Goal: Navigation & Orientation: Find specific page/section

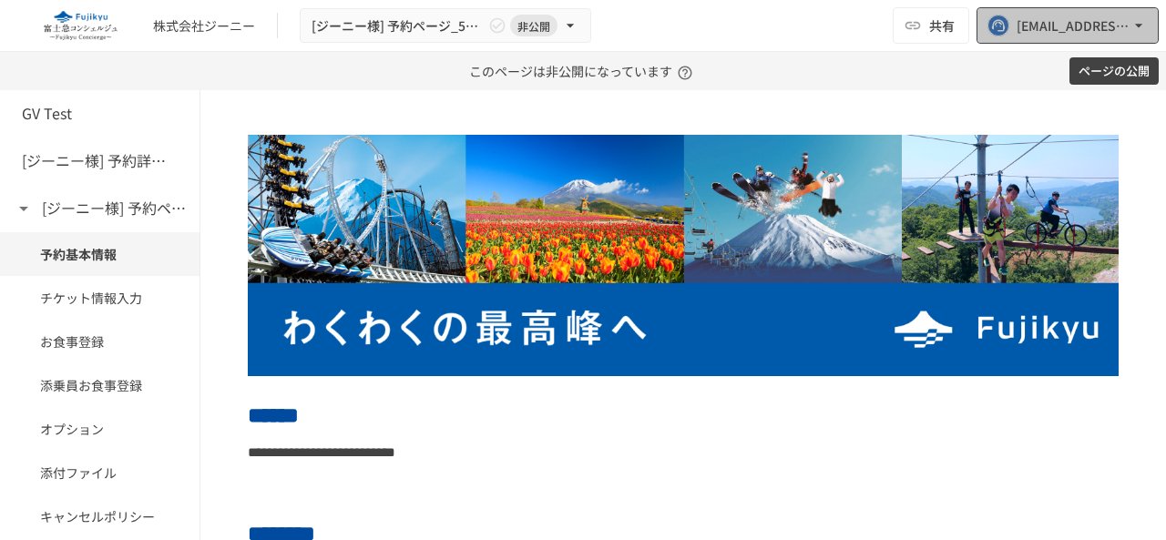
click at [1025, 21] on div "[EMAIL_ADDRESS][DOMAIN_NAME]" at bounding box center [1073, 26] width 113 height 23
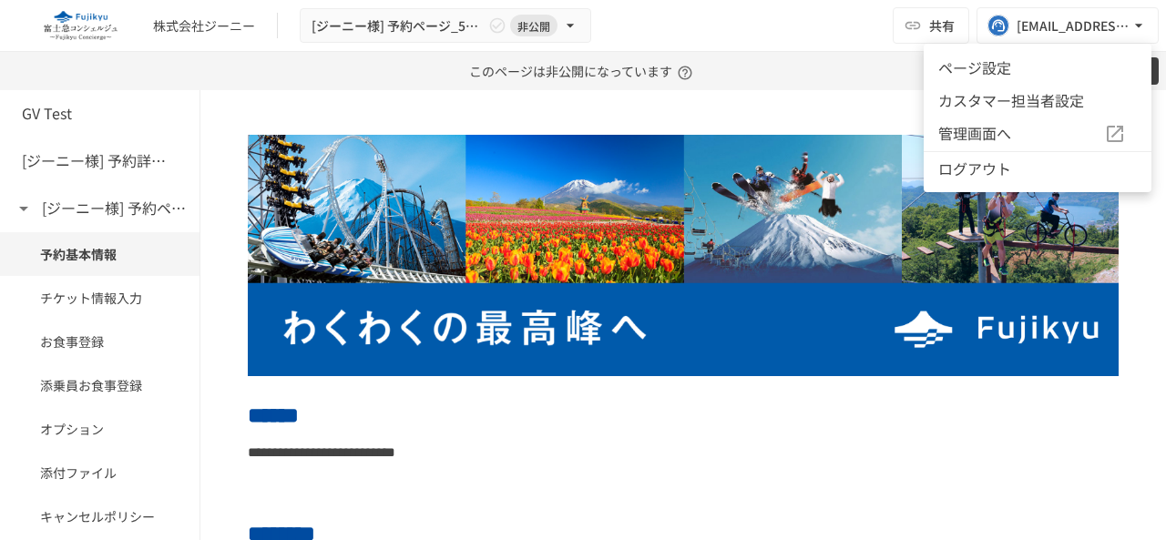
click at [269, 388] on div at bounding box center [583, 270] width 1166 height 540
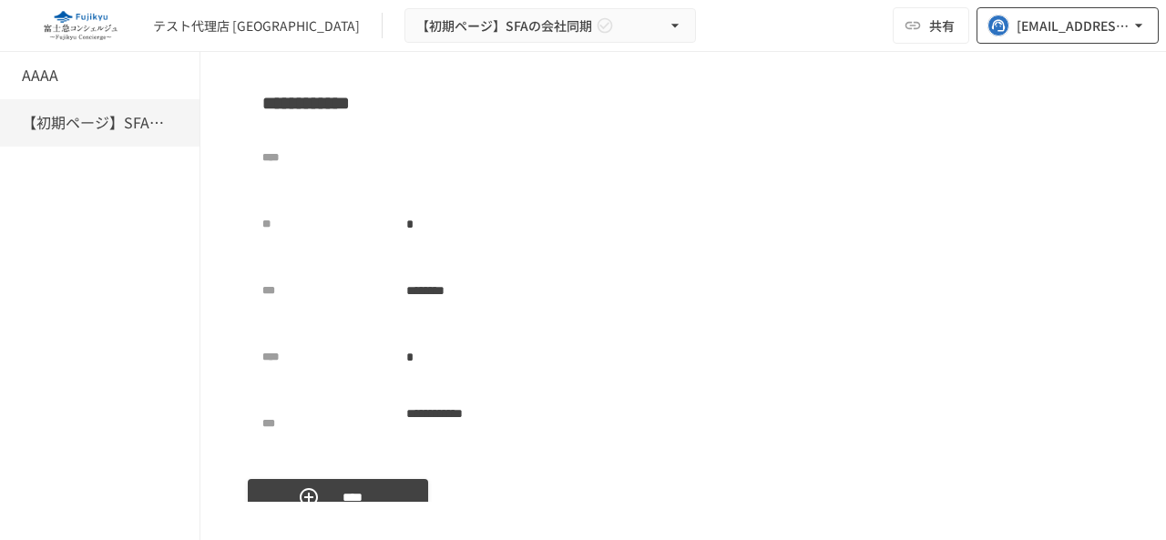
click at [1046, 15] on div "[EMAIL_ADDRESS][DOMAIN_NAME]" at bounding box center [1073, 26] width 113 height 23
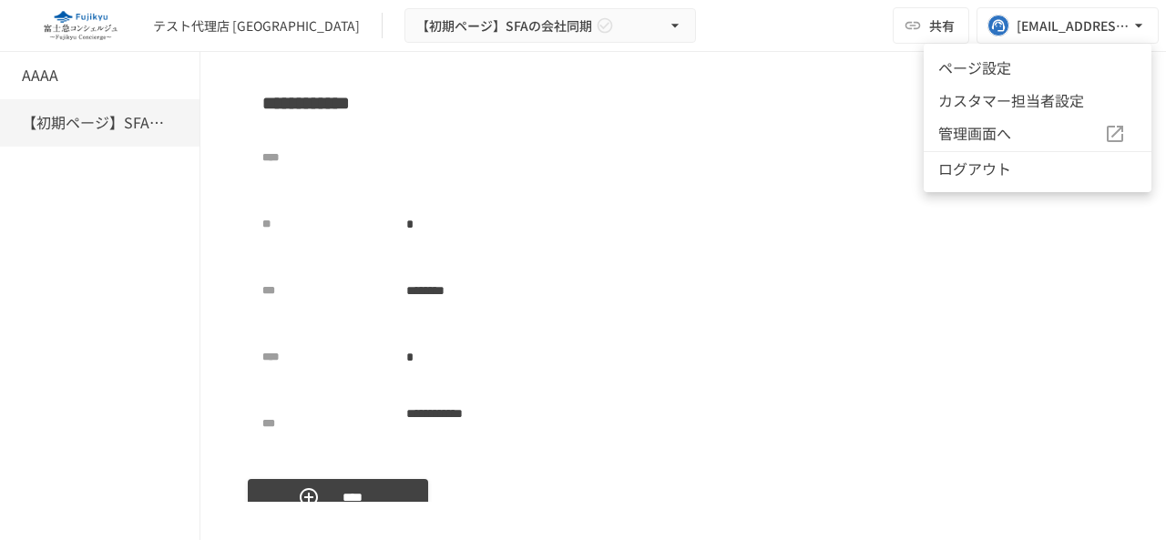
click at [609, 187] on div at bounding box center [583, 270] width 1166 height 540
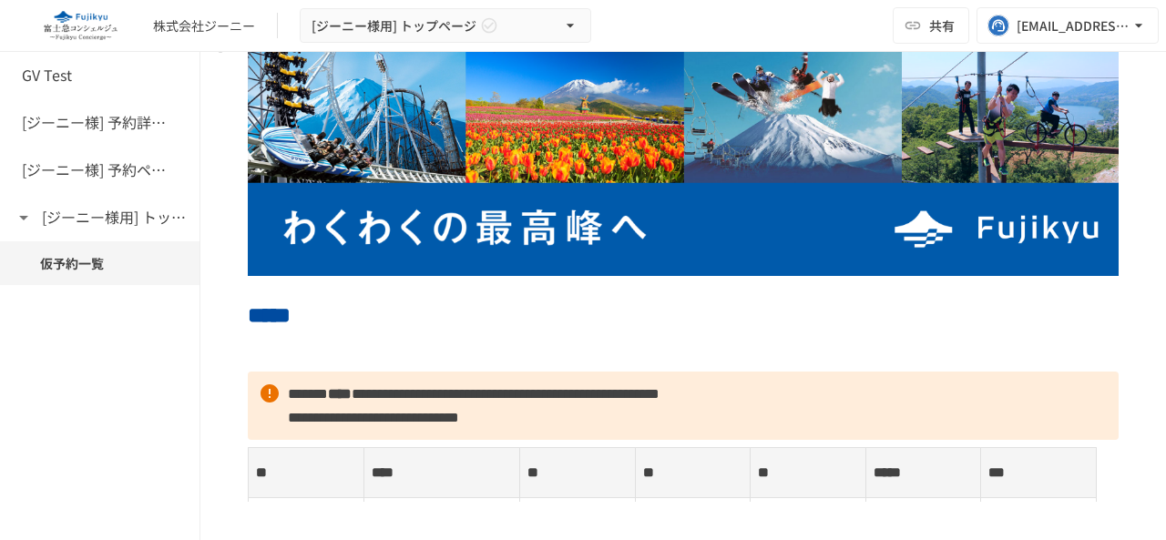
scroll to position [91, 0]
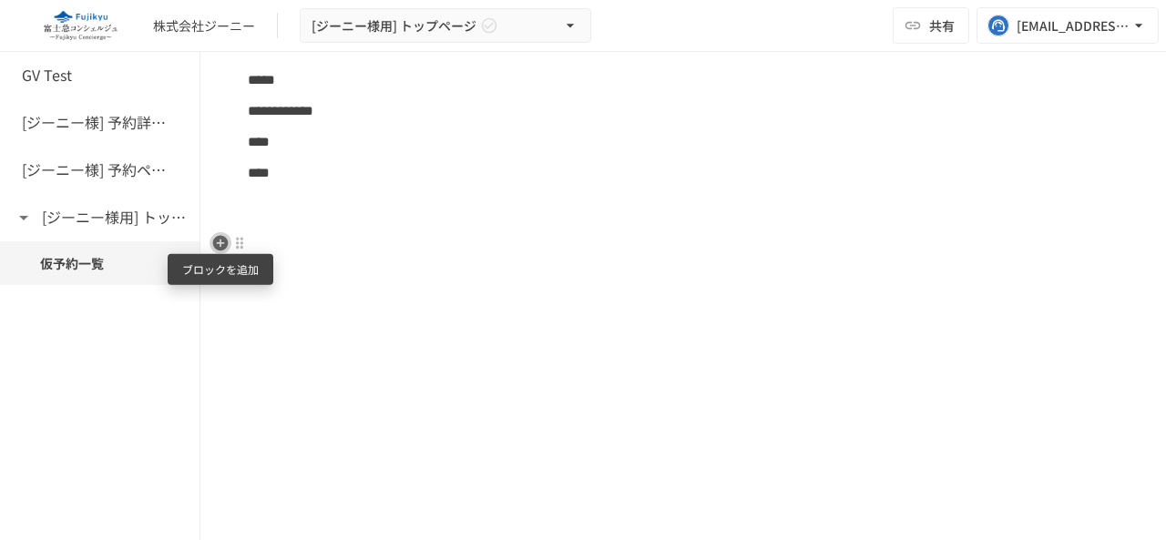
click at [218, 236] on icon "button" at bounding box center [220, 242] width 15 height 15
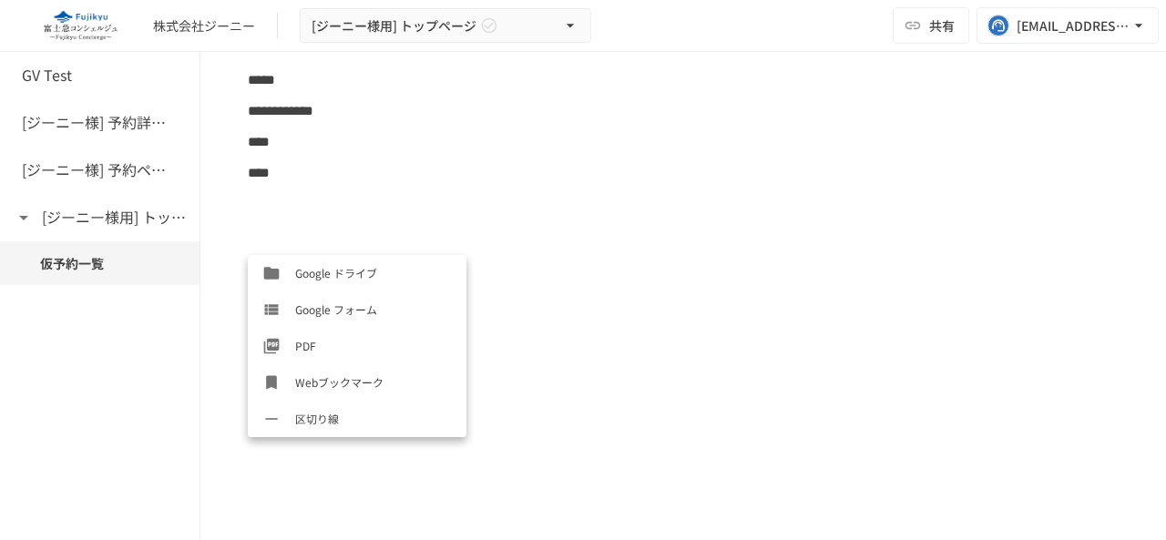
scroll to position [838, 0]
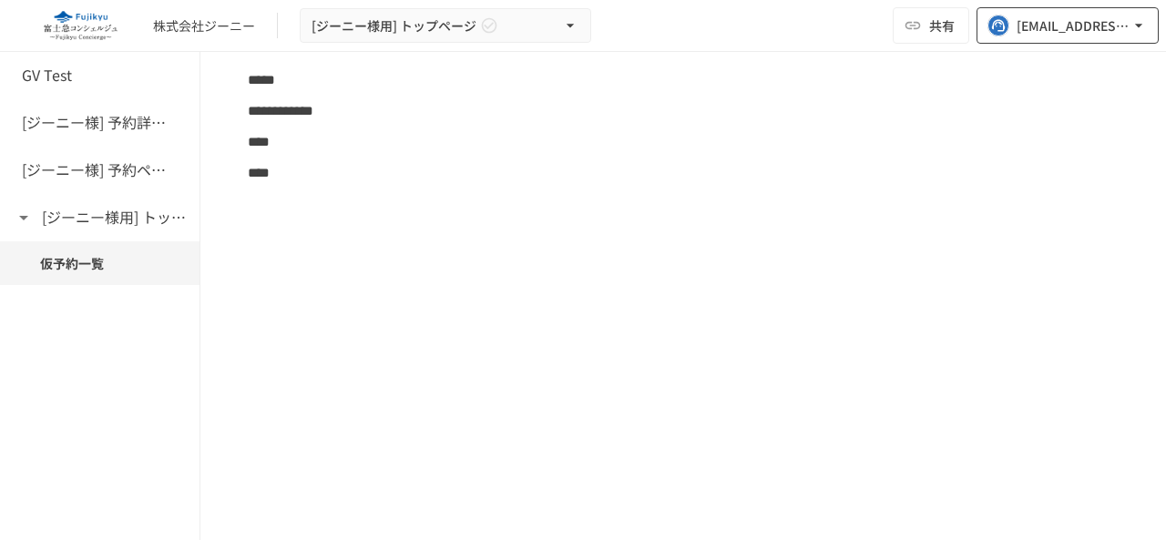
click at [1033, 9] on button "[EMAIL_ADDRESS][DOMAIN_NAME]" at bounding box center [1068, 25] width 182 height 36
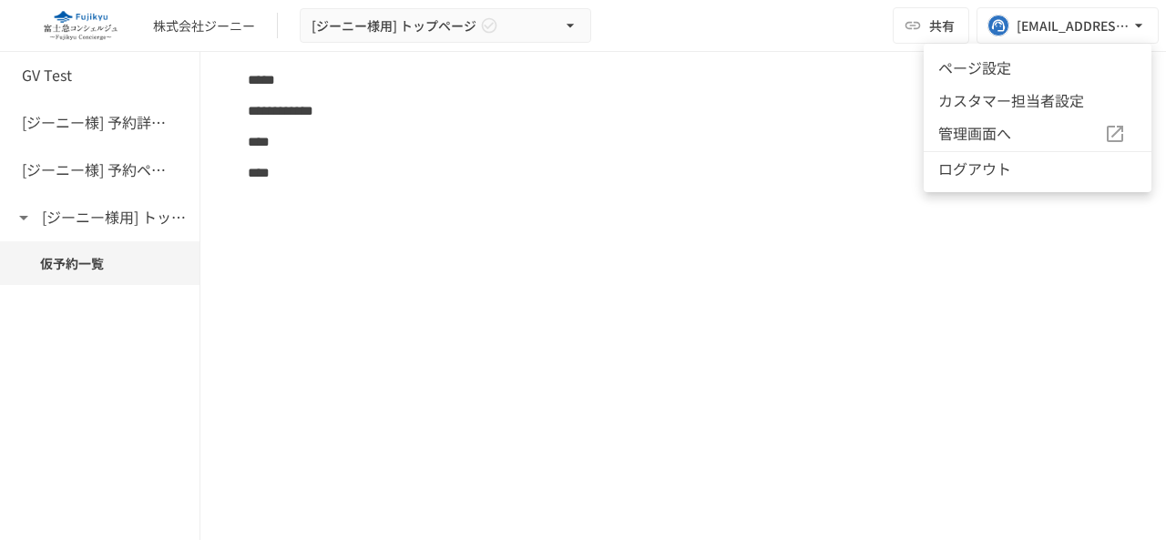
click at [629, 181] on div at bounding box center [583, 270] width 1166 height 540
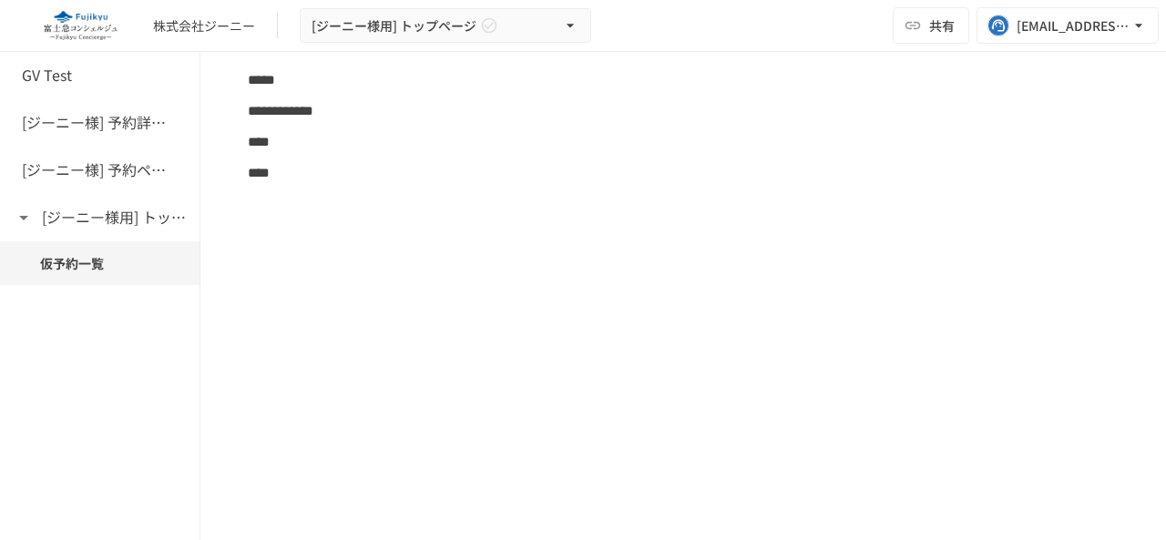
click at [0, 379] on div "GV Test [ジーニー様] 予約詳細ページ_5123612 [ジーニー様] 予約ページ_5123612 [ジーニー様用] トップページ 仮予約一覧" at bounding box center [100, 296] width 200 height 488
